Goal: Task Accomplishment & Management: Manage account settings

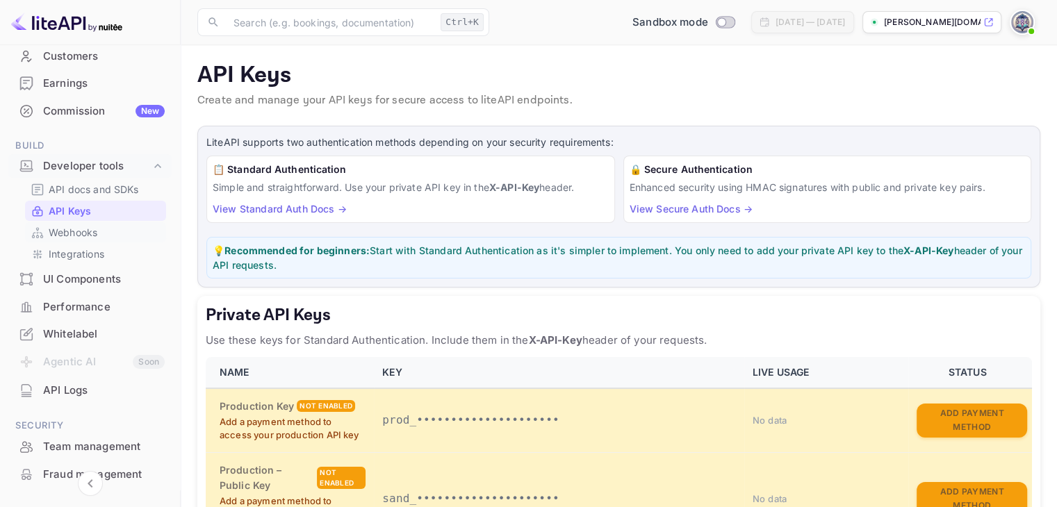
scroll to position [208, 0]
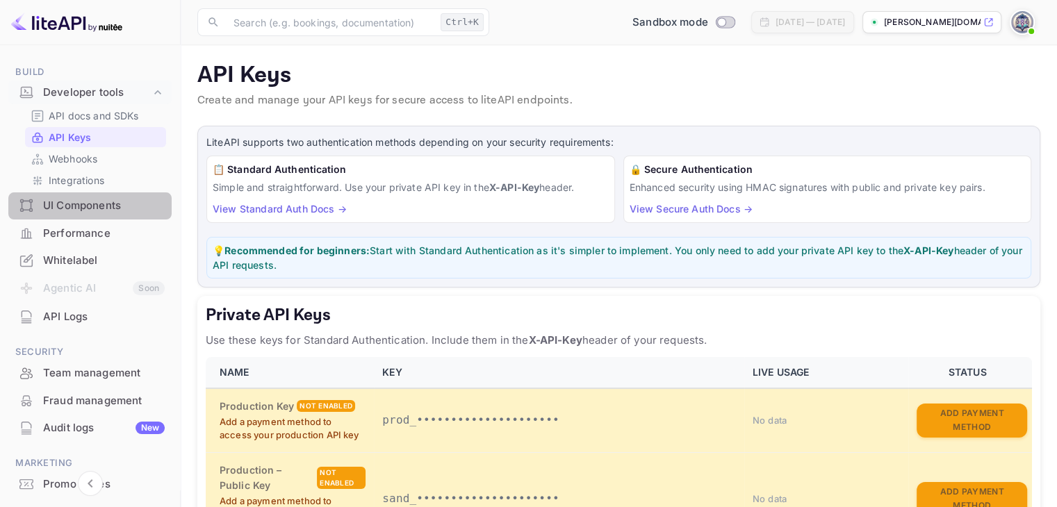
click at [106, 208] on div "UI Components" at bounding box center [104, 206] width 122 height 16
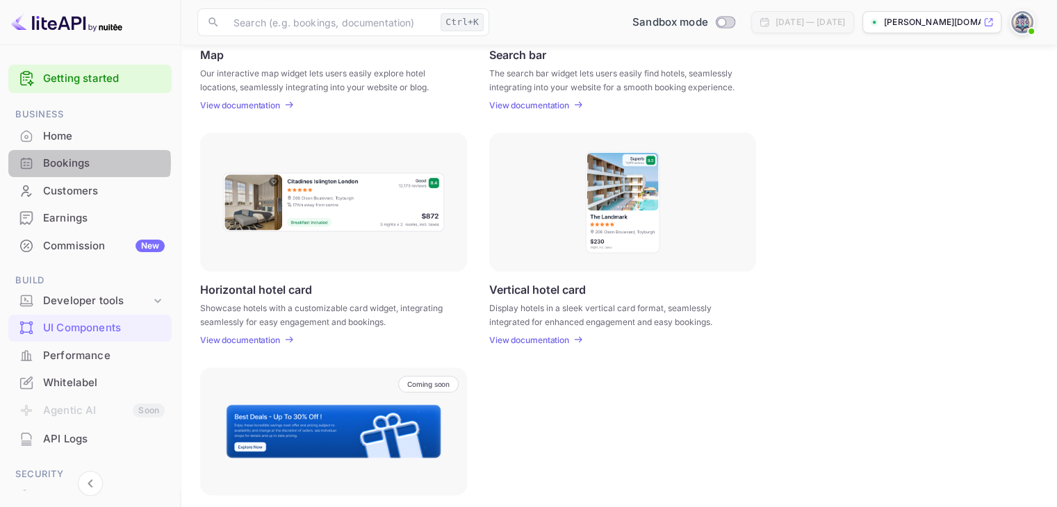
click at [78, 163] on div "Bookings" at bounding box center [104, 164] width 122 height 16
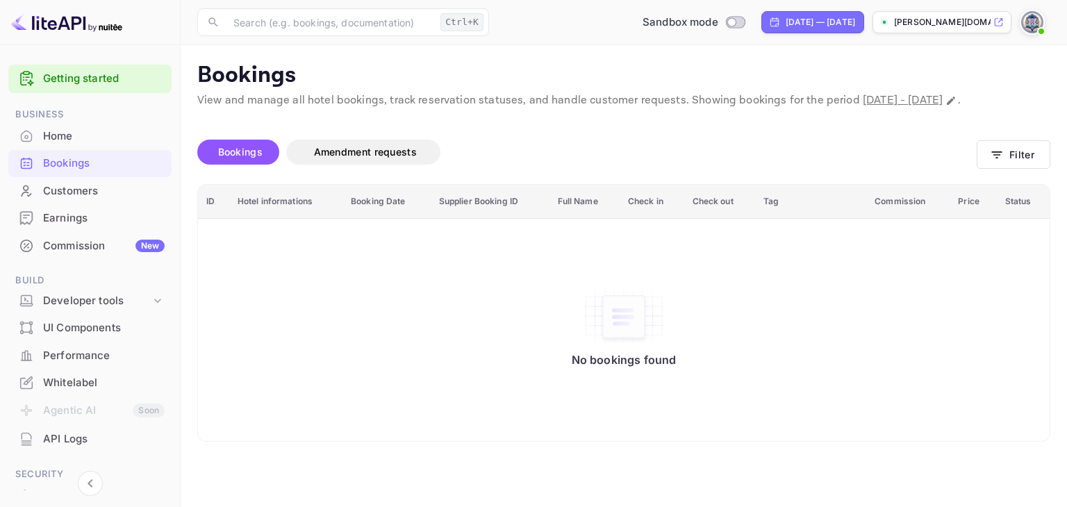
click at [940, 22] on p "[PERSON_NAME][DOMAIN_NAME]..." at bounding box center [942, 22] width 97 height 13
click at [1035, 22] on img at bounding box center [1033, 22] width 22 height 22
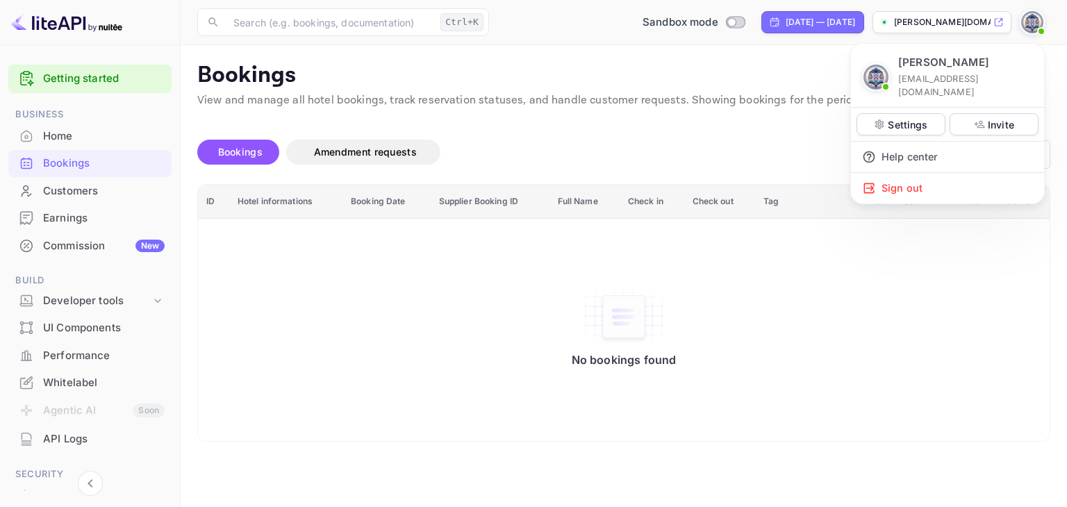
click at [63, 245] on div at bounding box center [533, 253] width 1067 height 507
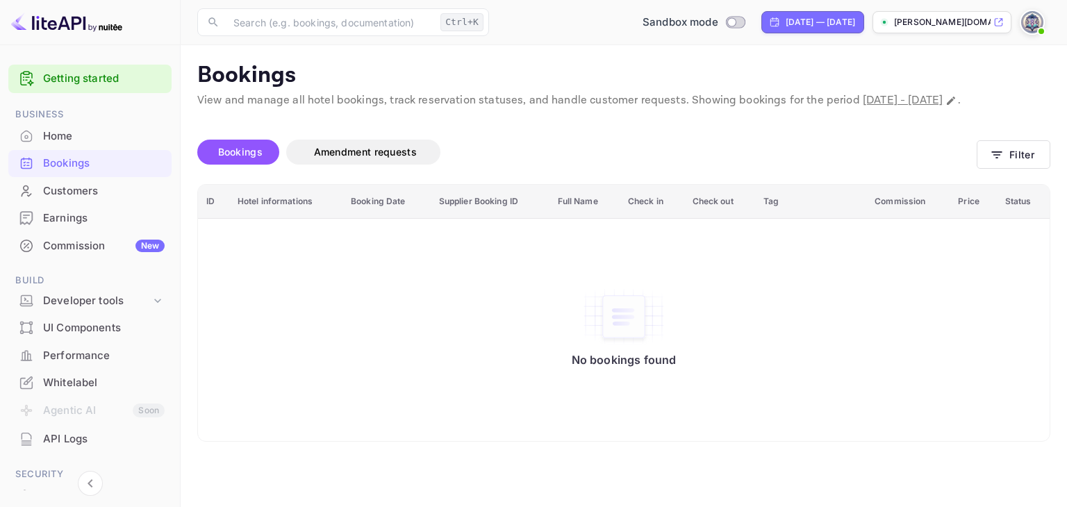
click at [70, 247] on div "Commission New" at bounding box center [104, 246] width 122 height 16
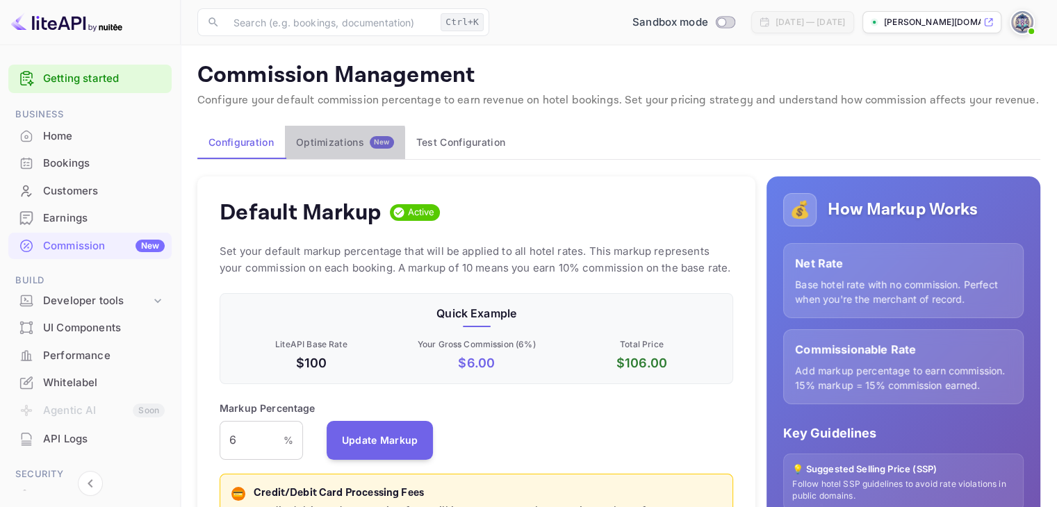
click at [336, 145] on div "Optimizations New" at bounding box center [345, 142] width 98 height 13
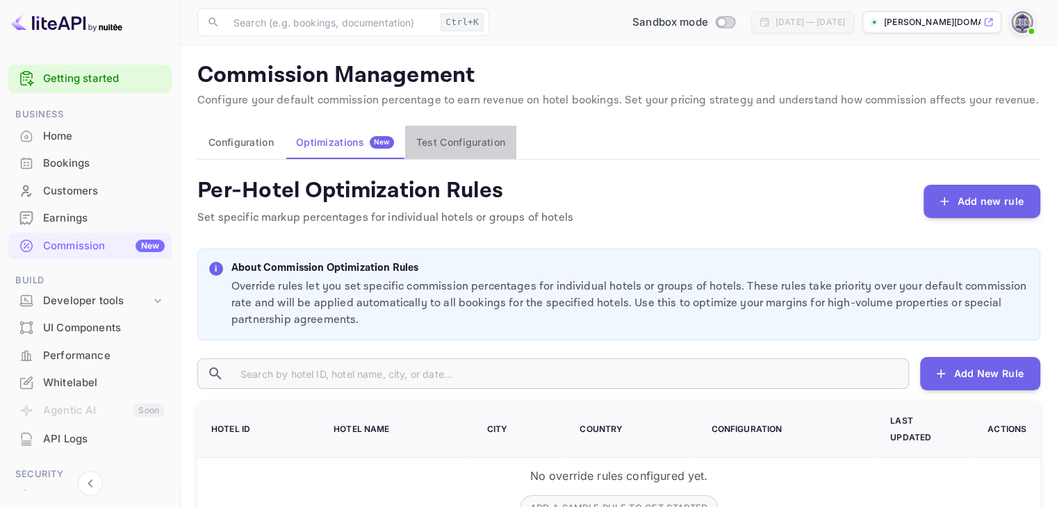
click at [441, 138] on button "Test Configuration" at bounding box center [460, 142] width 111 height 33
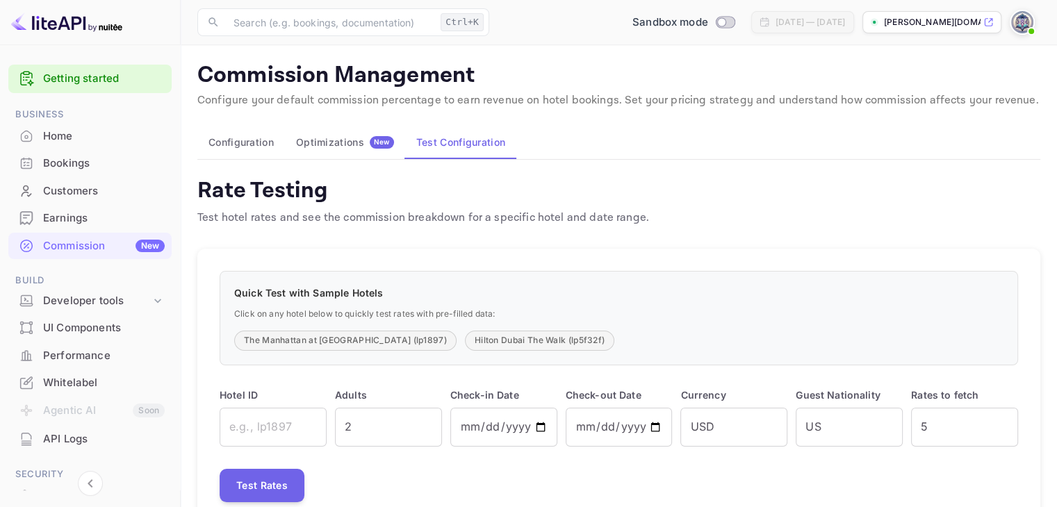
click at [1024, 22] on img at bounding box center [1022, 22] width 22 height 22
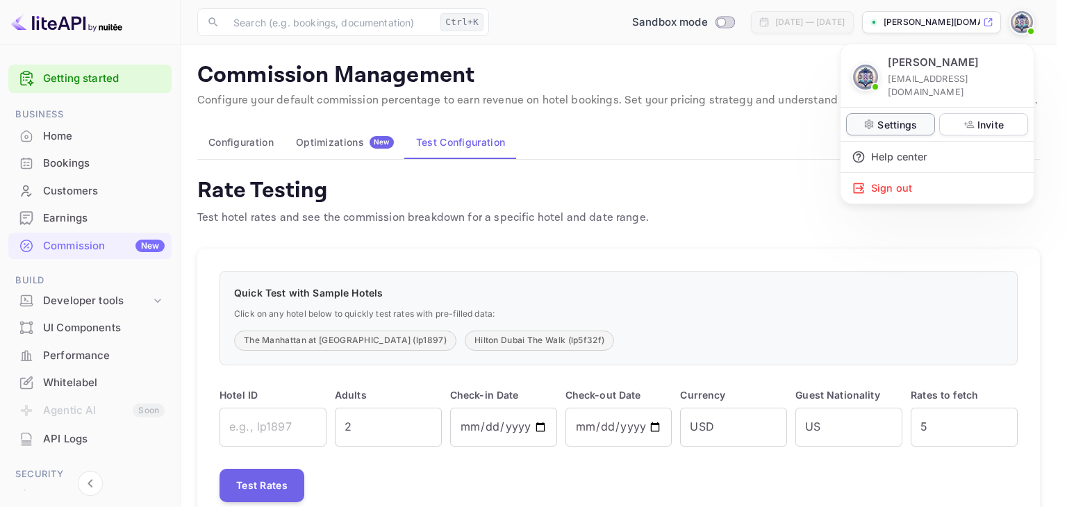
click at [892, 117] on p "Settings" at bounding box center [898, 124] width 40 height 15
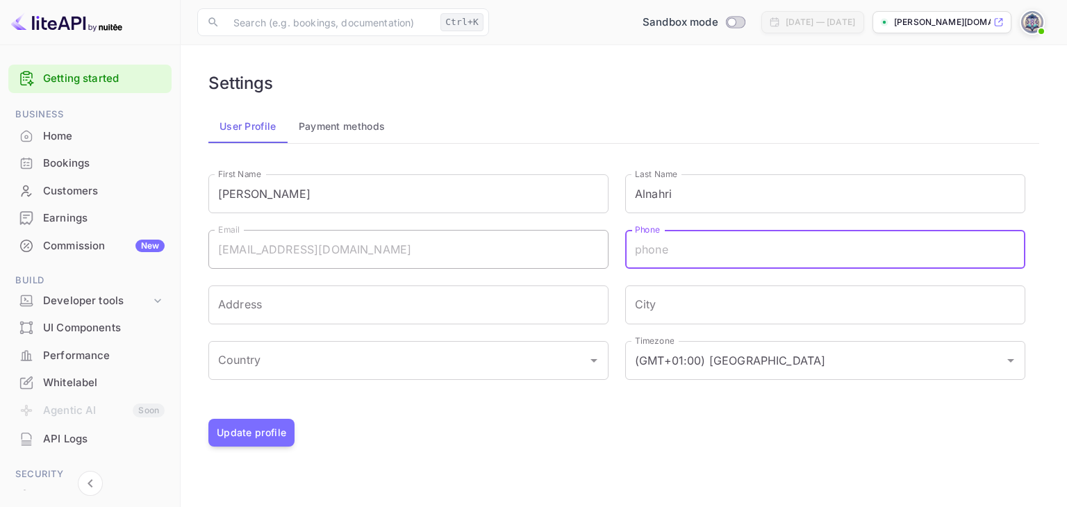
click at [646, 247] on input "Phone" at bounding box center [825, 249] width 400 height 39
type input "+966563593593"
type input "جعونة بن مرثد الاسدي"
type input "مكةالمكرمة"
type input "المملكة العربية السعودية"
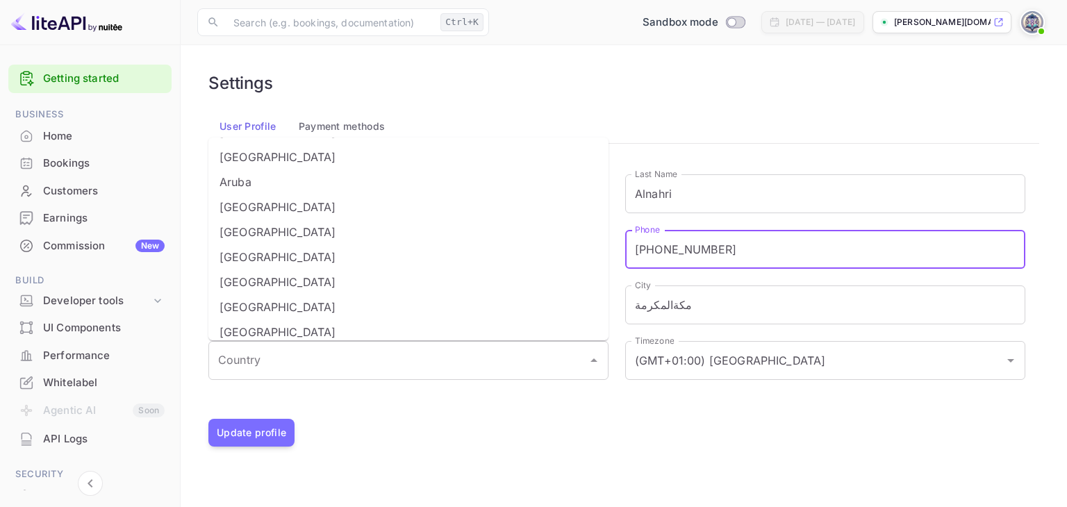
scroll to position [347, 0]
type input "+966563593593"
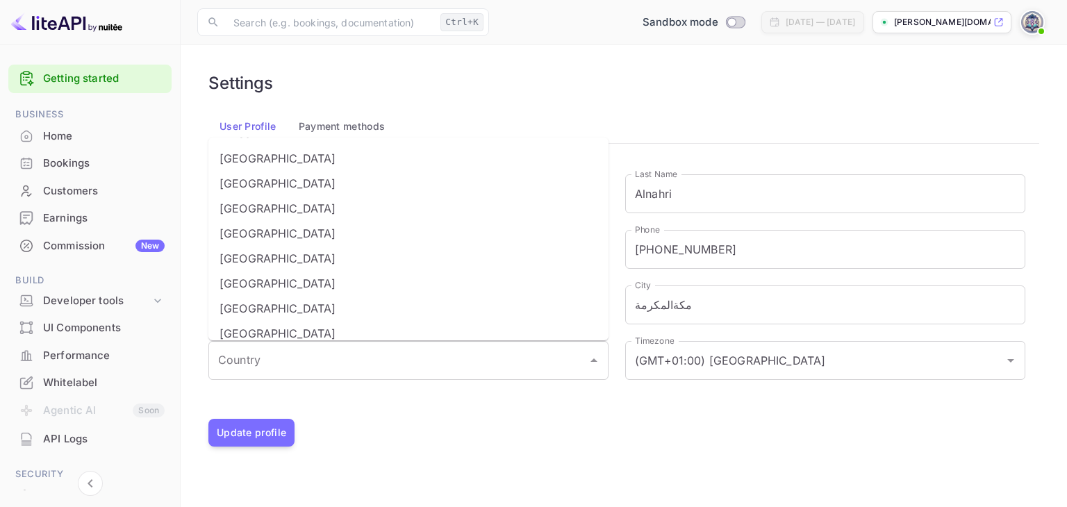
click at [517, 395] on div at bounding box center [609, 388] width 834 height 17
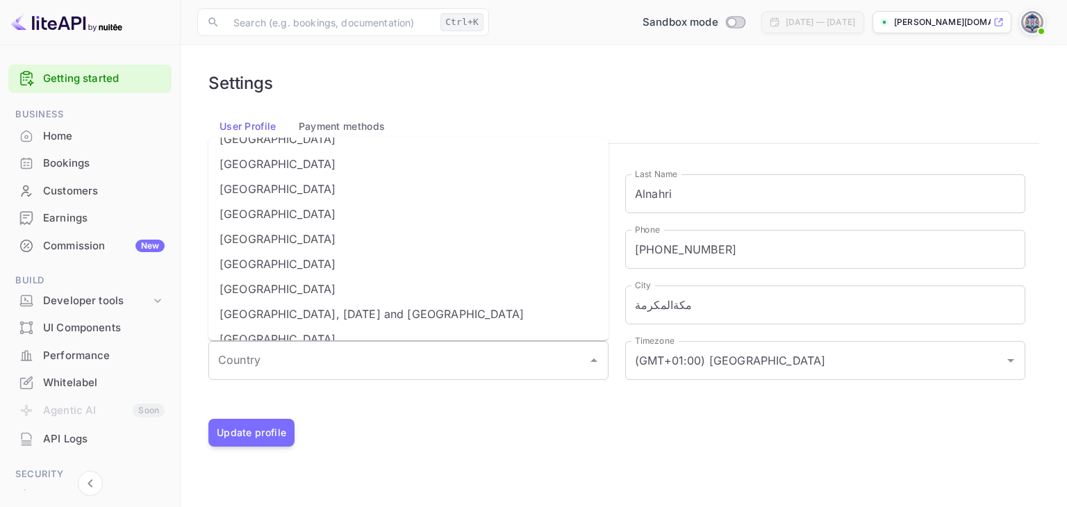
click at [327, 160] on li "Saudi Arabia" at bounding box center [408, 164] width 400 height 25
type input "Saudi Arabia"
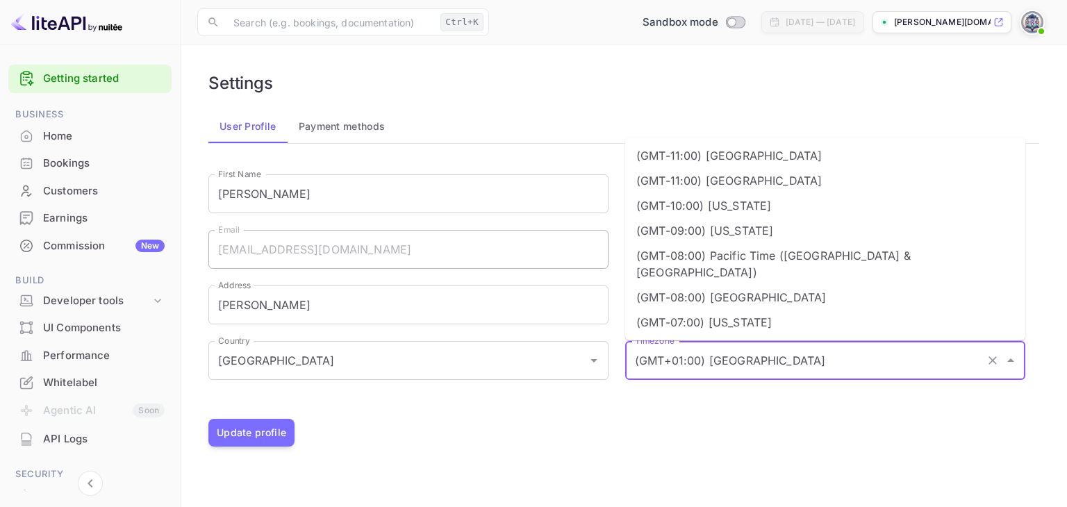
click at [734, 368] on input "(GMT+01:00) Madrid" at bounding box center [806, 360] width 349 height 26
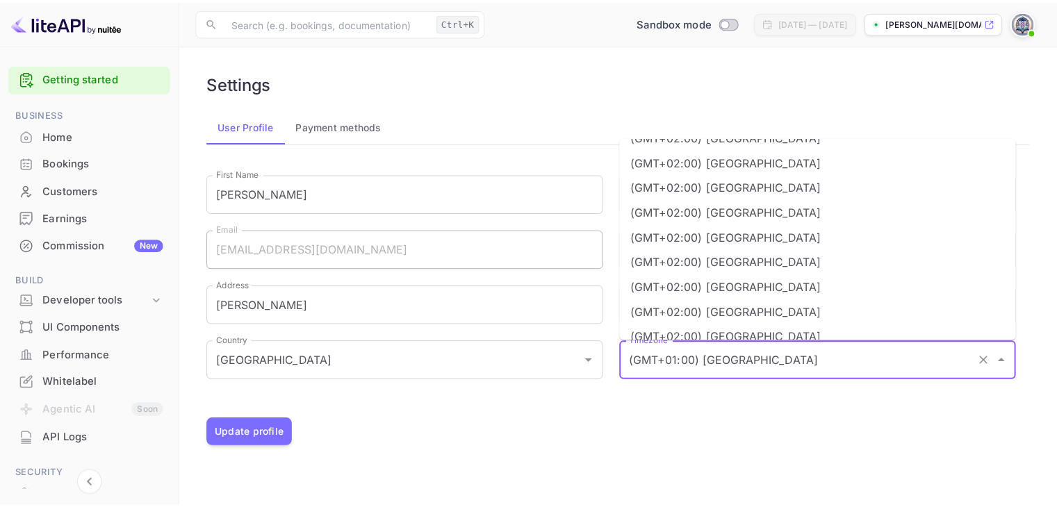
scroll to position [1529, 0]
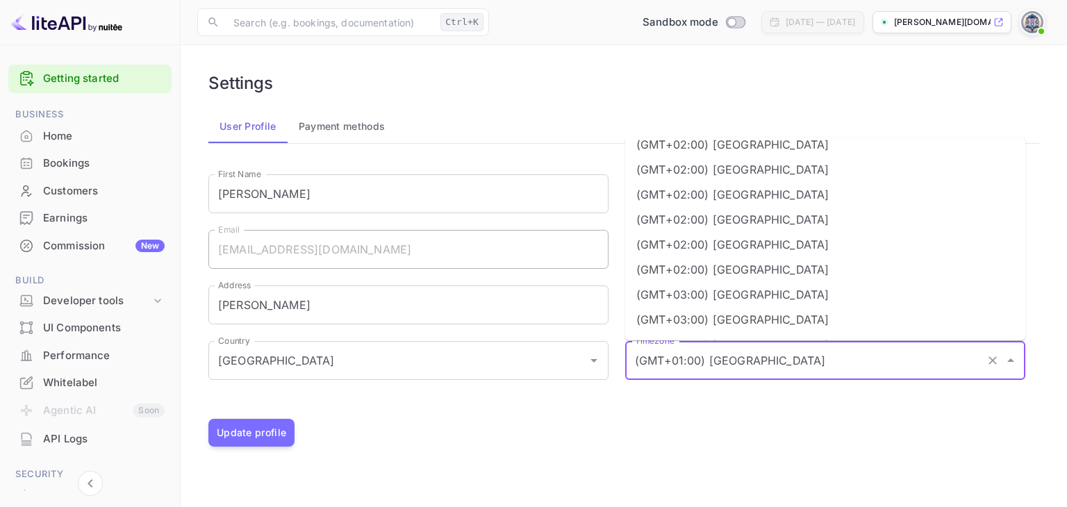
click at [691, 357] on li "(GMT+03:00) Riyadh" at bounding box center [825, 369] width 400 height 25
type input "(GMT+03:00) Riyadh"
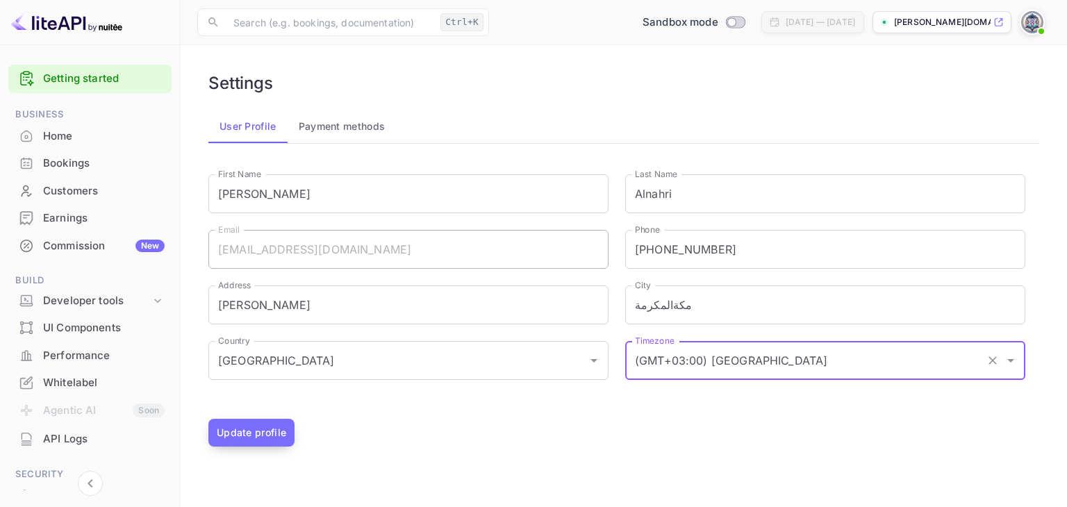
click at [259, 433] on button "Update profile" at bounding box center [251, 433] width 86 height 28
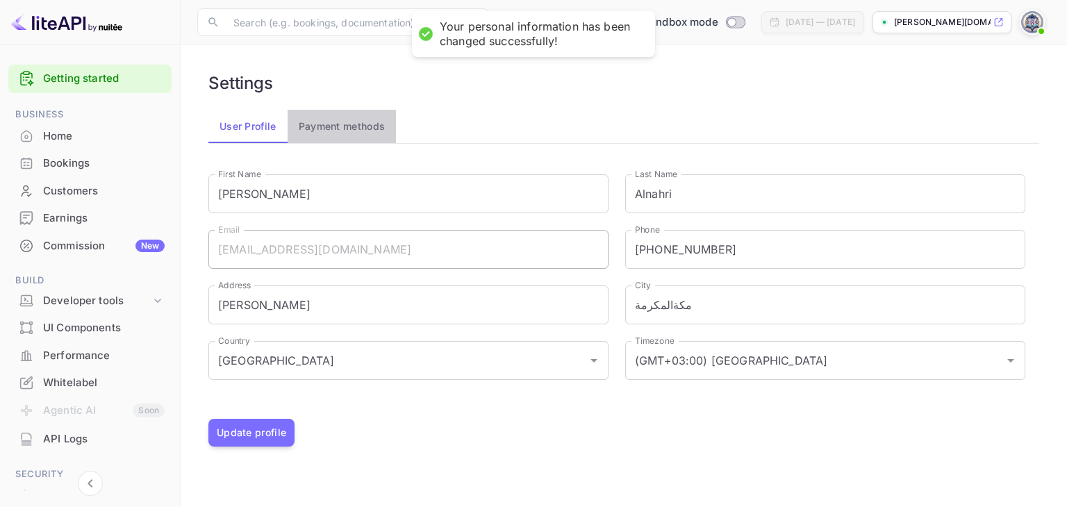
click at [343, 127] on button "Payment methods" at bounding box center [342, 126] width 109 height 33
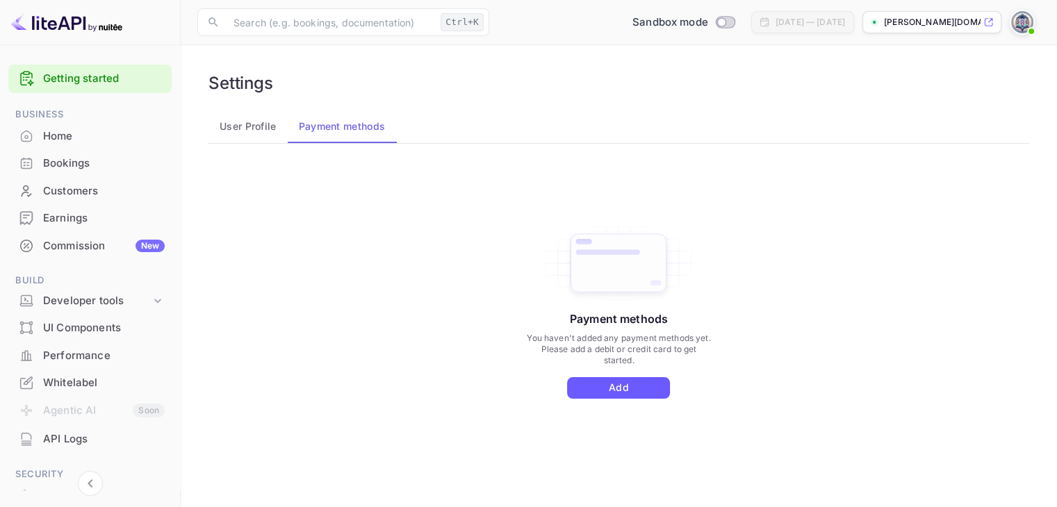
click at [628, 390] on button "Add" at bounding box center [618, 388] width 103 height 22
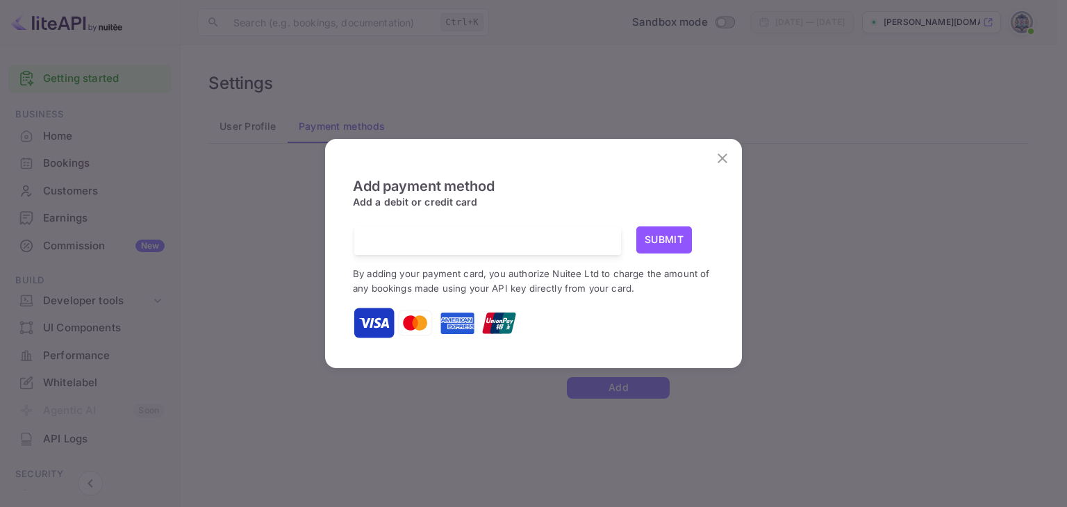
click at [667, 237] on button "Submit" at bounding box center [665, 240] width 56 height 27
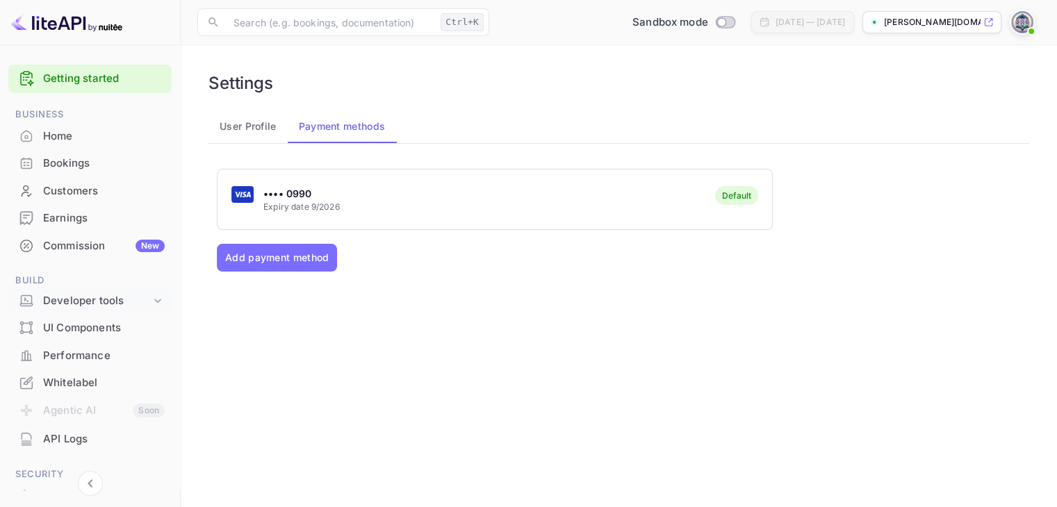
click at [108, 303] on div "Developer tools" at bounding box center [97, 301] width 108 height 16
click at [82, 342] on p "API Keys" at bounding box center [69, 345] width 41 height 15
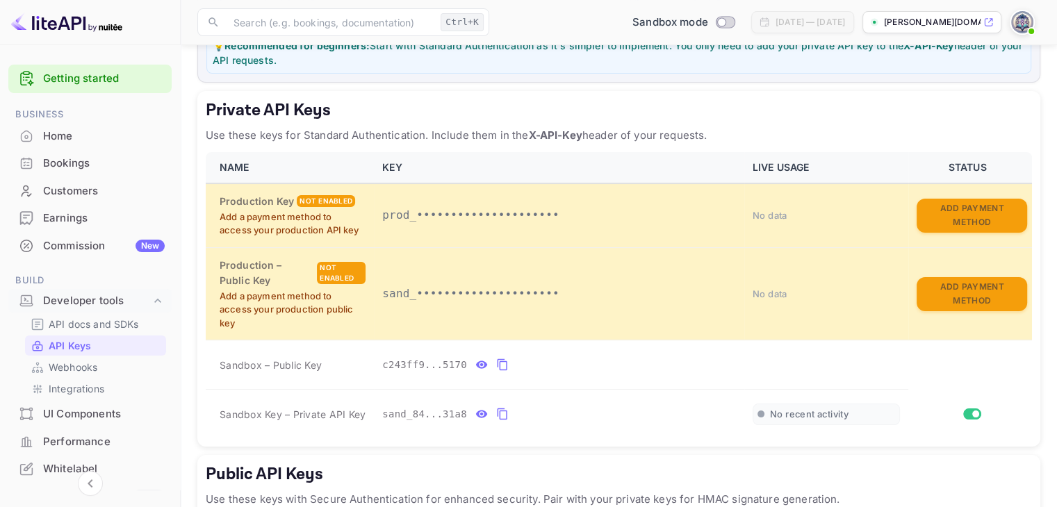
scroll to position [208, 0]
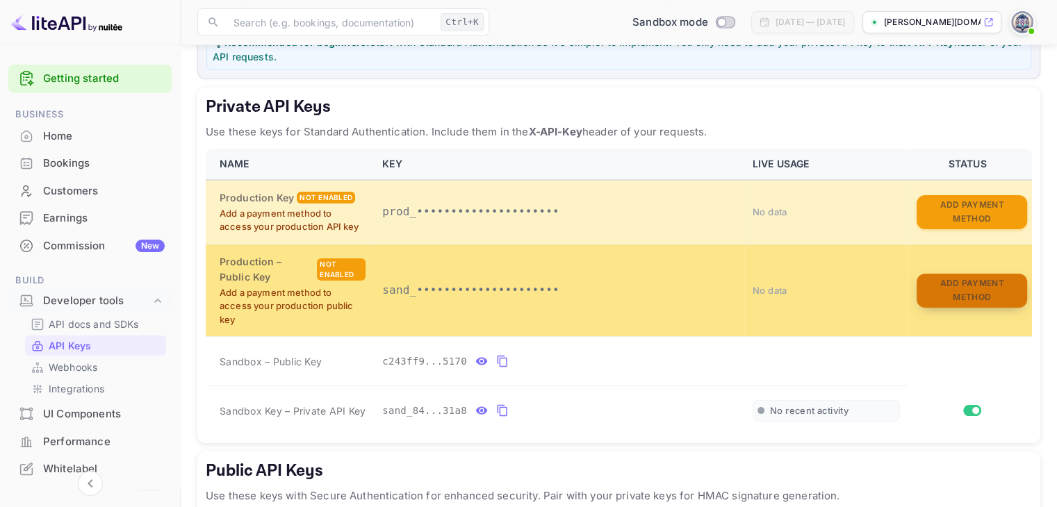
click at [959, 288] on button "Add Payment Method" at bounding box center [972, 291] width 111 height 34
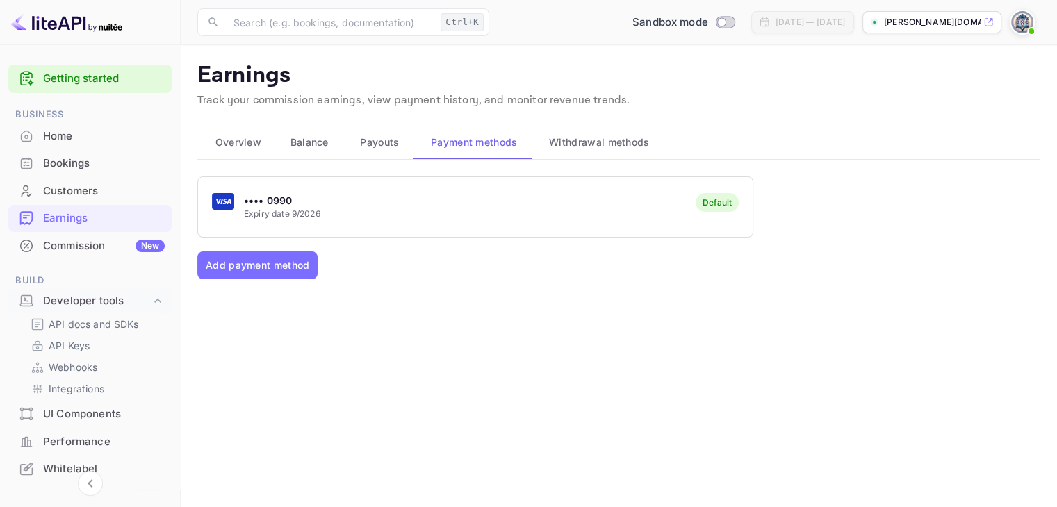
click at [453, 204] on div "•••• 0990 Expiry date 9/2026 Default" at bounding box center [475, 206] width 555 height 55
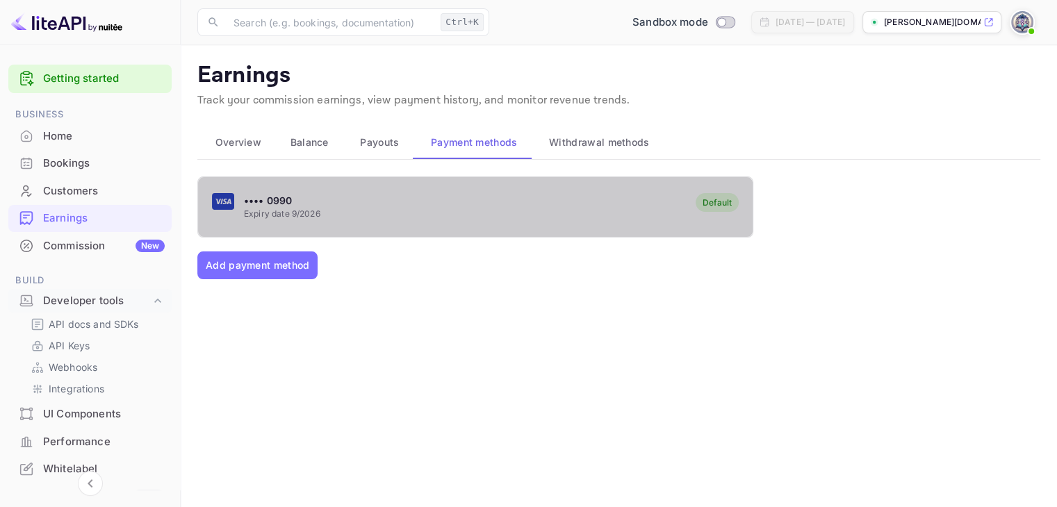
click at [559, 204] on div "•••• 0990 Expiry date 9/2026 Default" at bounding box center [475, 206] width 555 height 55
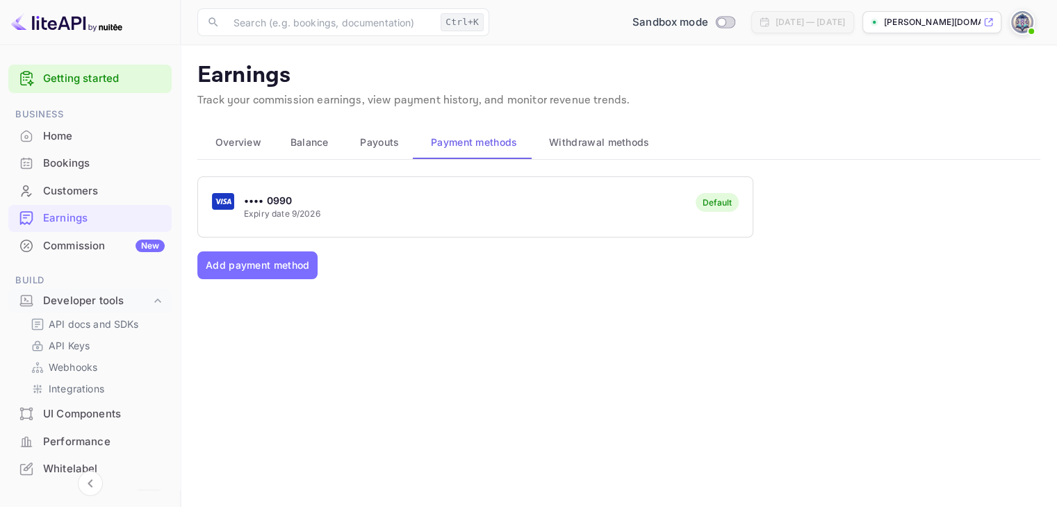
click at [300, 201] on p "•••• 0990" at bounding box center [282, 200] width 76 height 15
click at [311, 142] on span "Balance" at bounding box center [309, 142] width 38 height 17
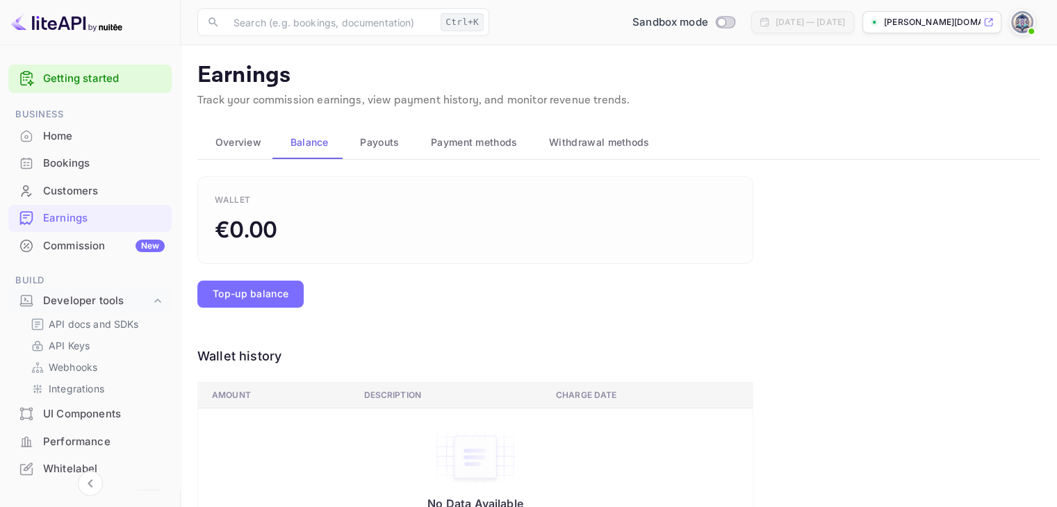
click at [227, 142] on span "Overview" at bounding box center [238, 142] width 46 height 17
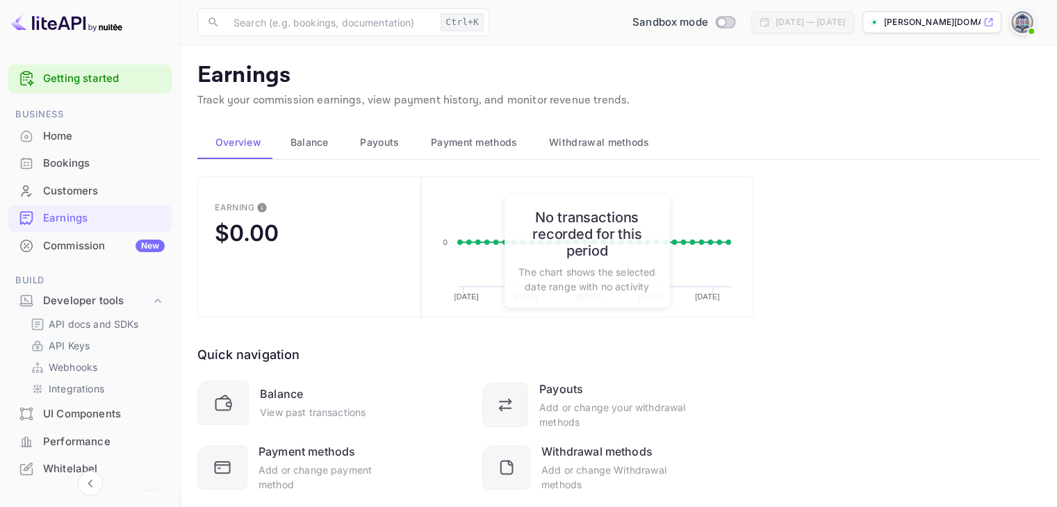
click at [100, 343] on link "API Keys" at bounding box center [96, 345] width 130 height 15
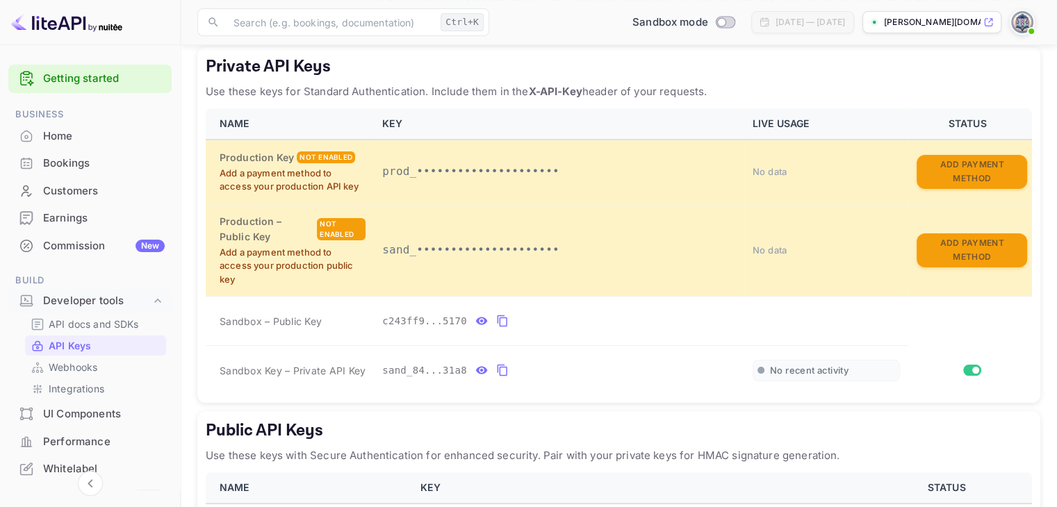
scroll to position [278, 0]
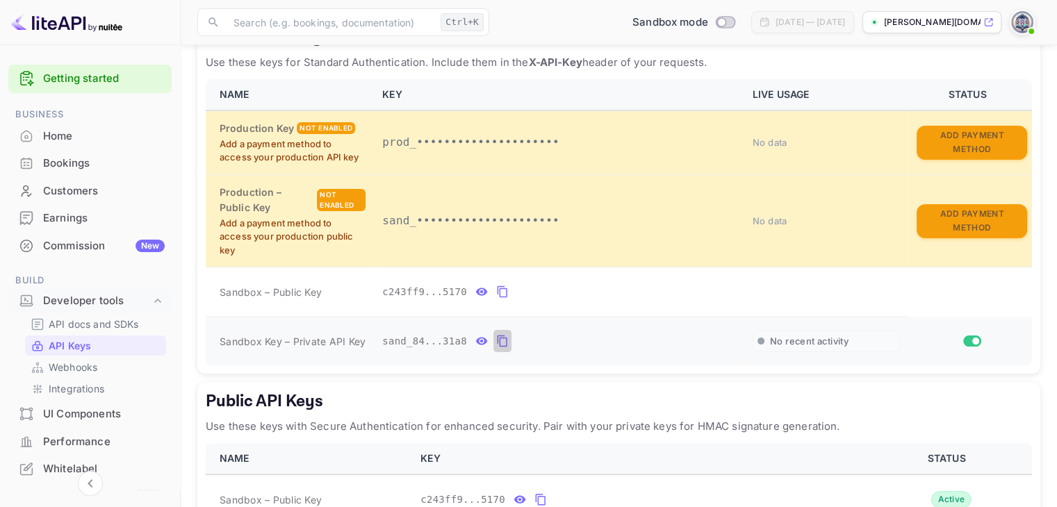
click at [496, 341] on icon "private api keys table" at bounding box center [502, 341] width 13 height 17
click at [240, 382] on div "Public API Keys Use these keys with Secure Authentication for enhanced security…" at bounding box center [618, 457] width 843 height 151
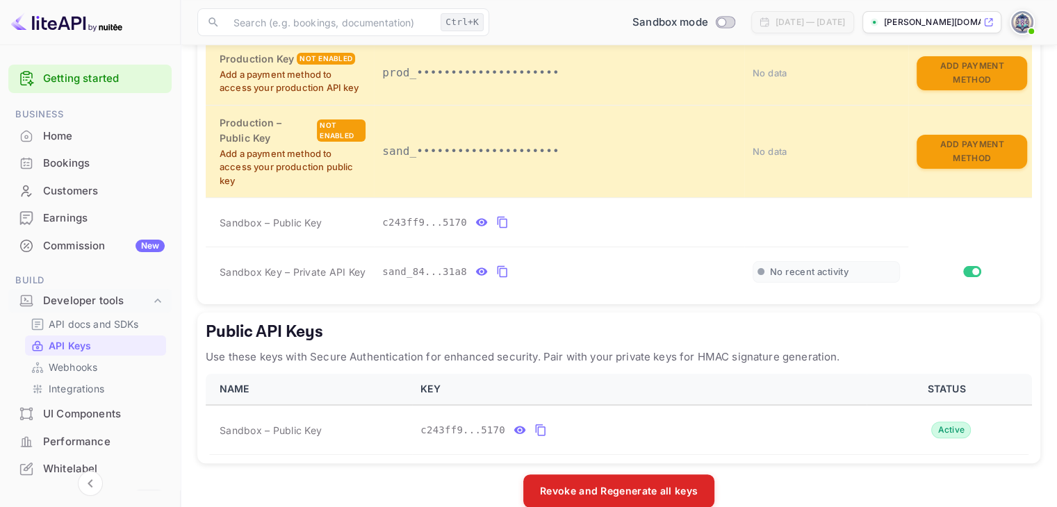
scroll to position [368, 0]
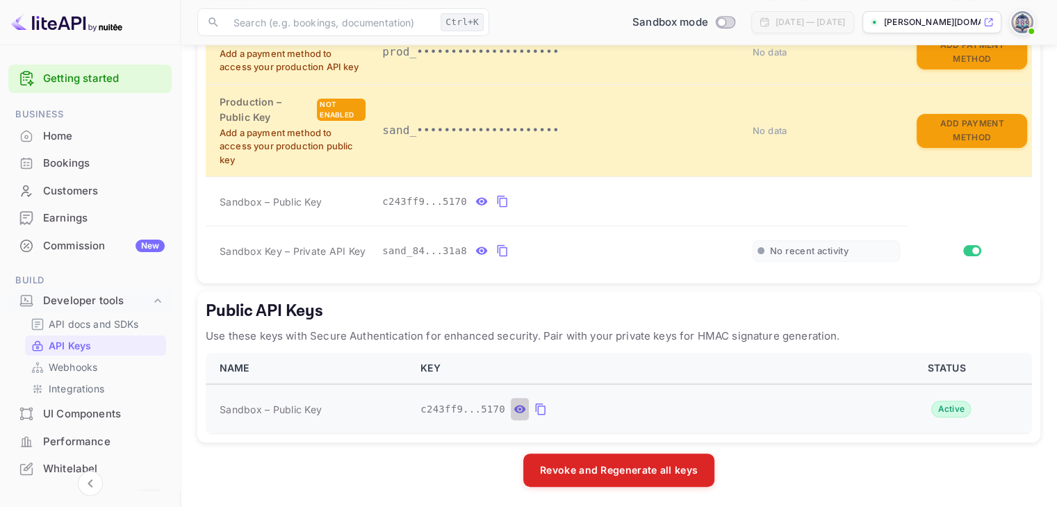
click at [515, 409] on icon "public api keys table" at bounding box center [520, 410] width 12 height 8
click at [667, 404] on icon "public api keys table" at bounding box center [673, 409] width 13 height 17
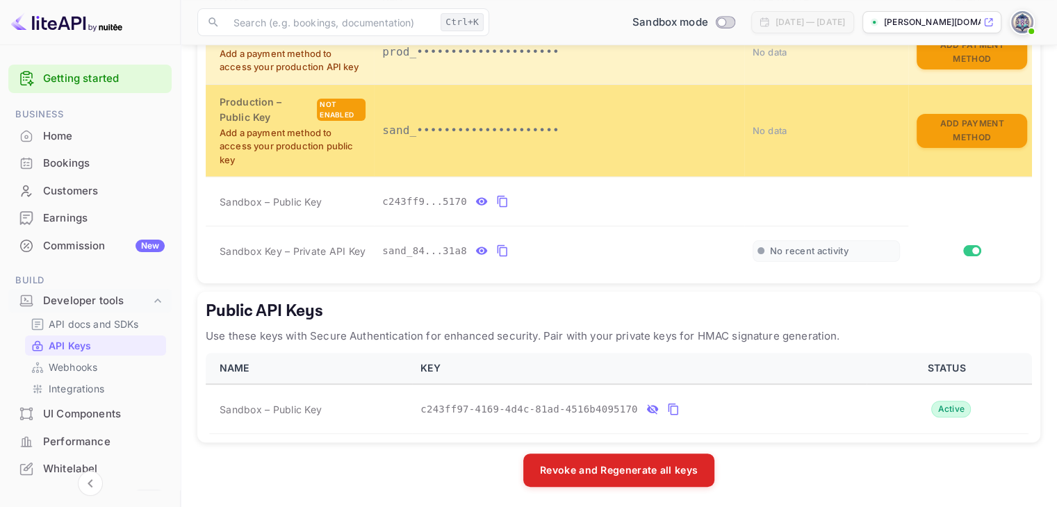
click at [333, 105] on div "Not enabled" at bounding box center [341, 110] width 49 height 22
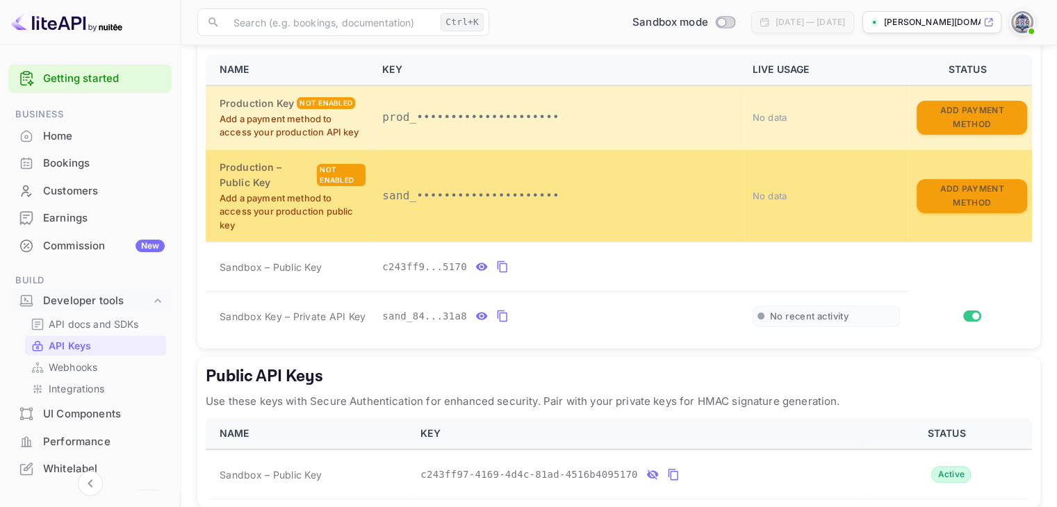
scroll to position [299, 0]
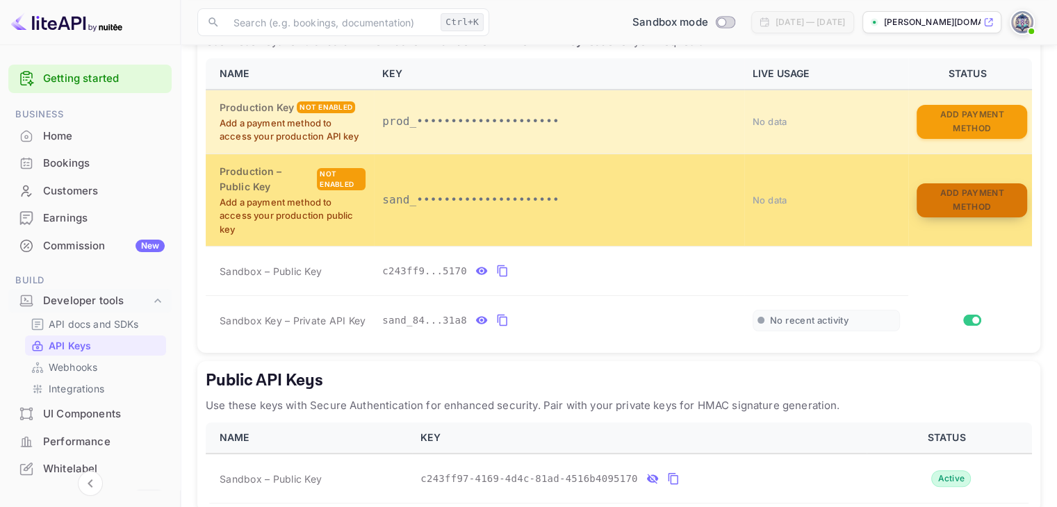
click at [965, 198] on button "Add Payment Method" at bounding box center [972, 200] width 111 height 34
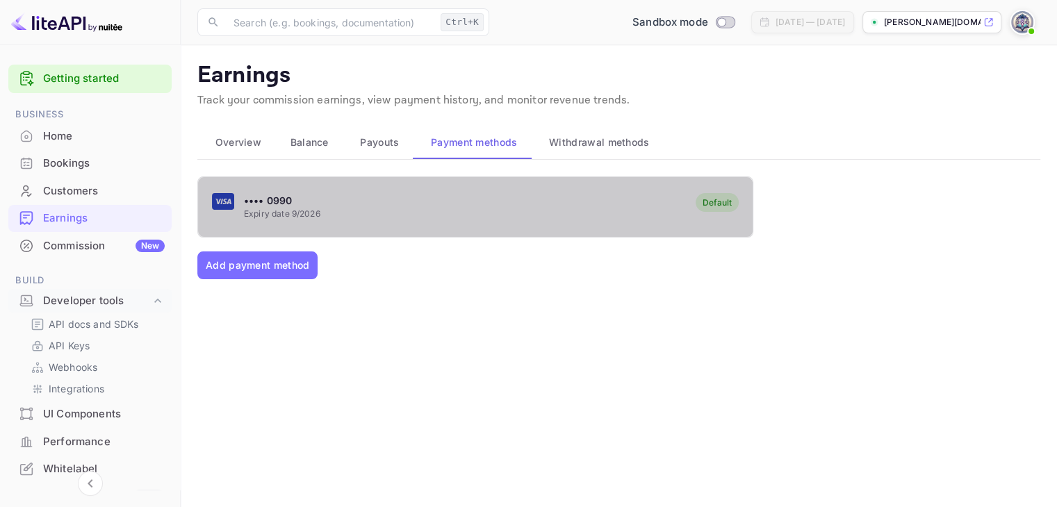
click at [710, 201] on div "Default" at bounding box center [717, 202] width 29 height 10
click at [568, 202] on div "•••• 0990 Expiry date 9/2026 Default" at bounding box center [475, 206] width 555 height 55
click at [261, 213] on p "Expiry date 9/2026" at bounding box center [282, 214] width 76 height 13
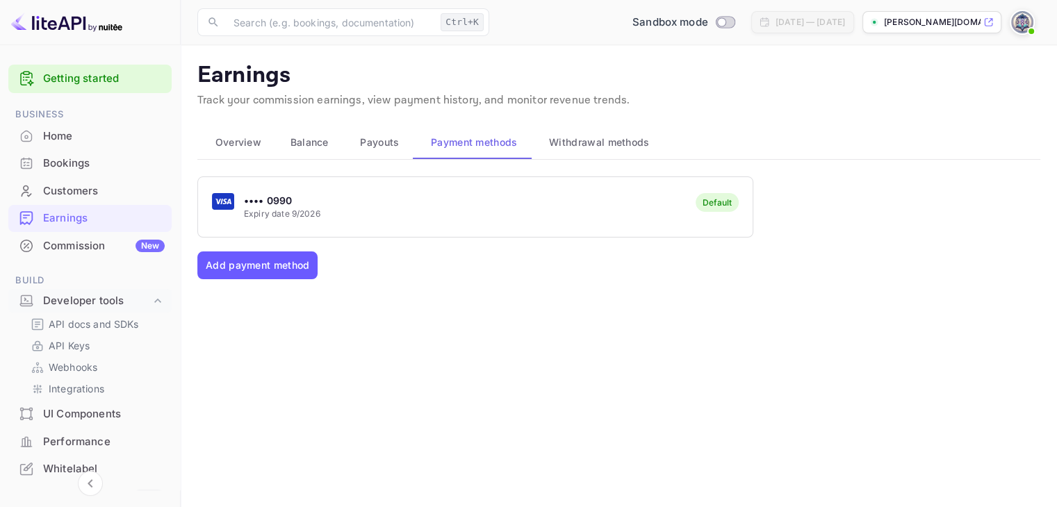
click at [264, 265] on button "Add payment method" at bounding box center [257, 266] width 120 height 28
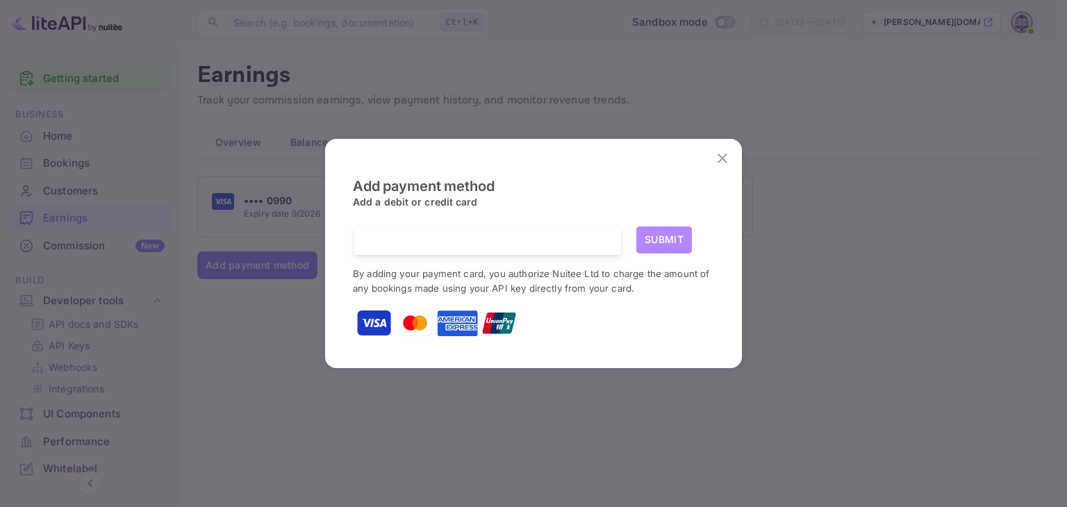
click at [663, 244] on button "Submit" at bounding box center [665, 240] width 56 height 27
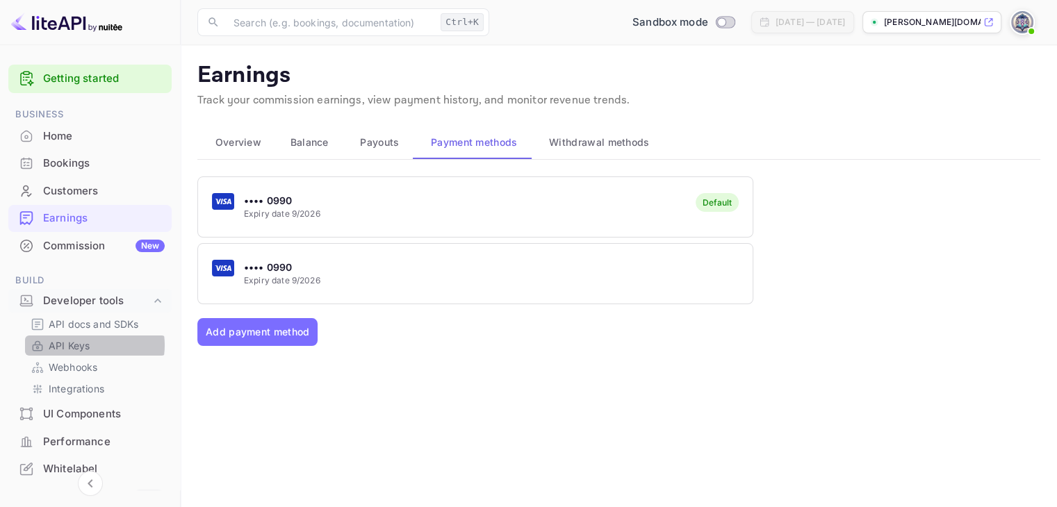
click at [87, 345] on p "API Keys" at bounding box center [69, 345] width 41 height 15
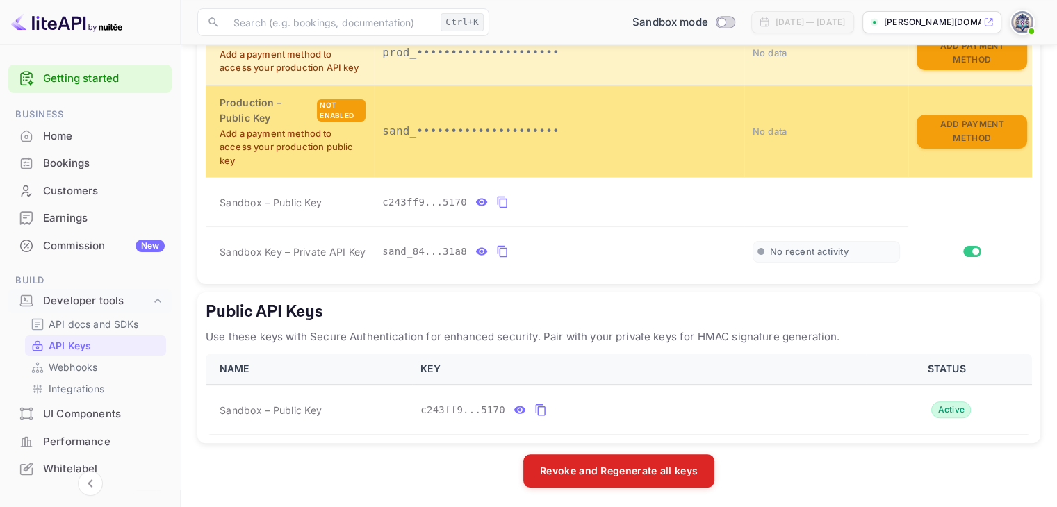
scroll to position [368, 0]
